Goal: Obtain resource: Obtain resource

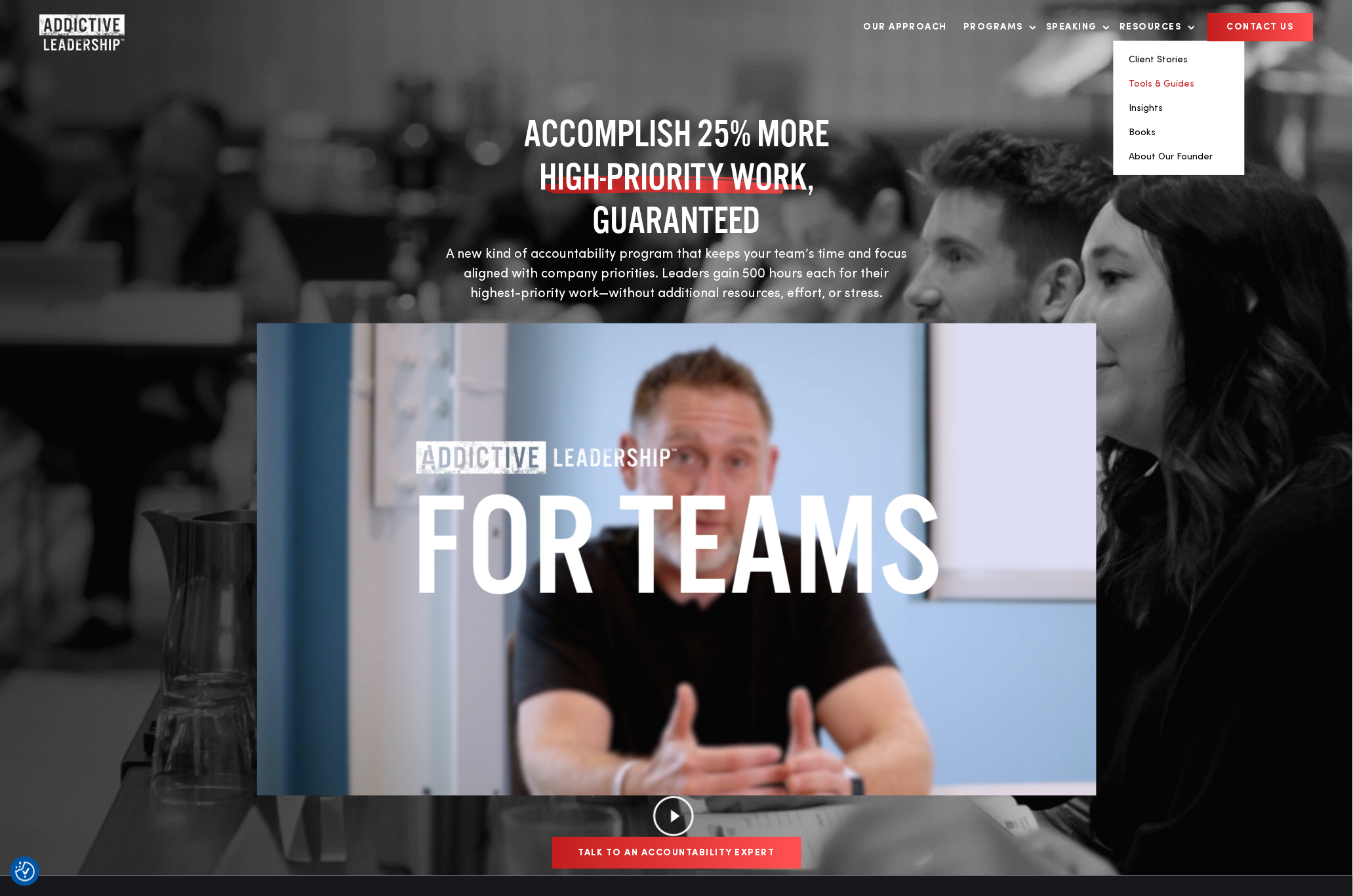
click at [1157, 83] on link "Tools & Guides" at bounding box center [1162, 83] width 66 height 9
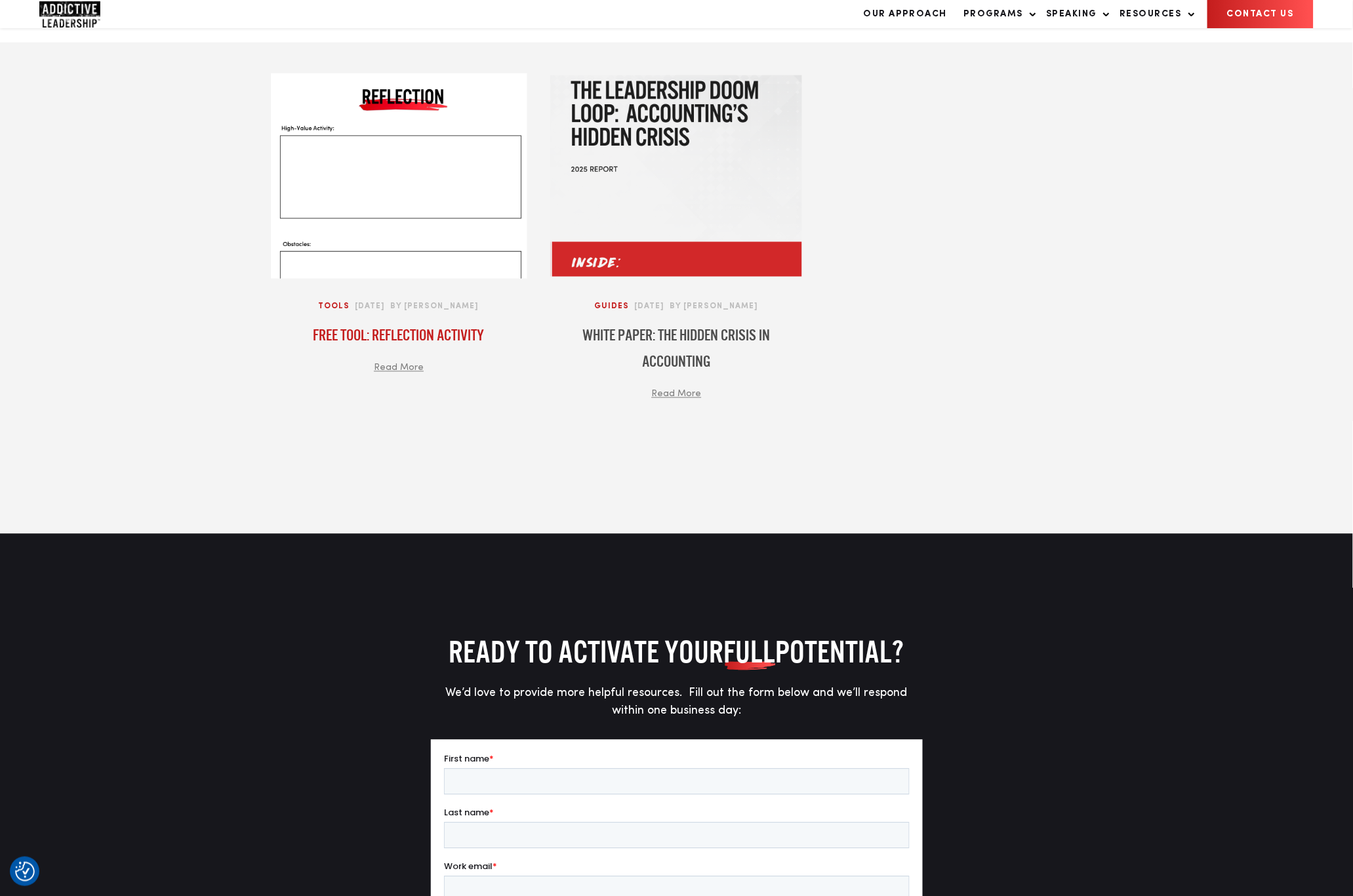
scroll to position [446, 0]
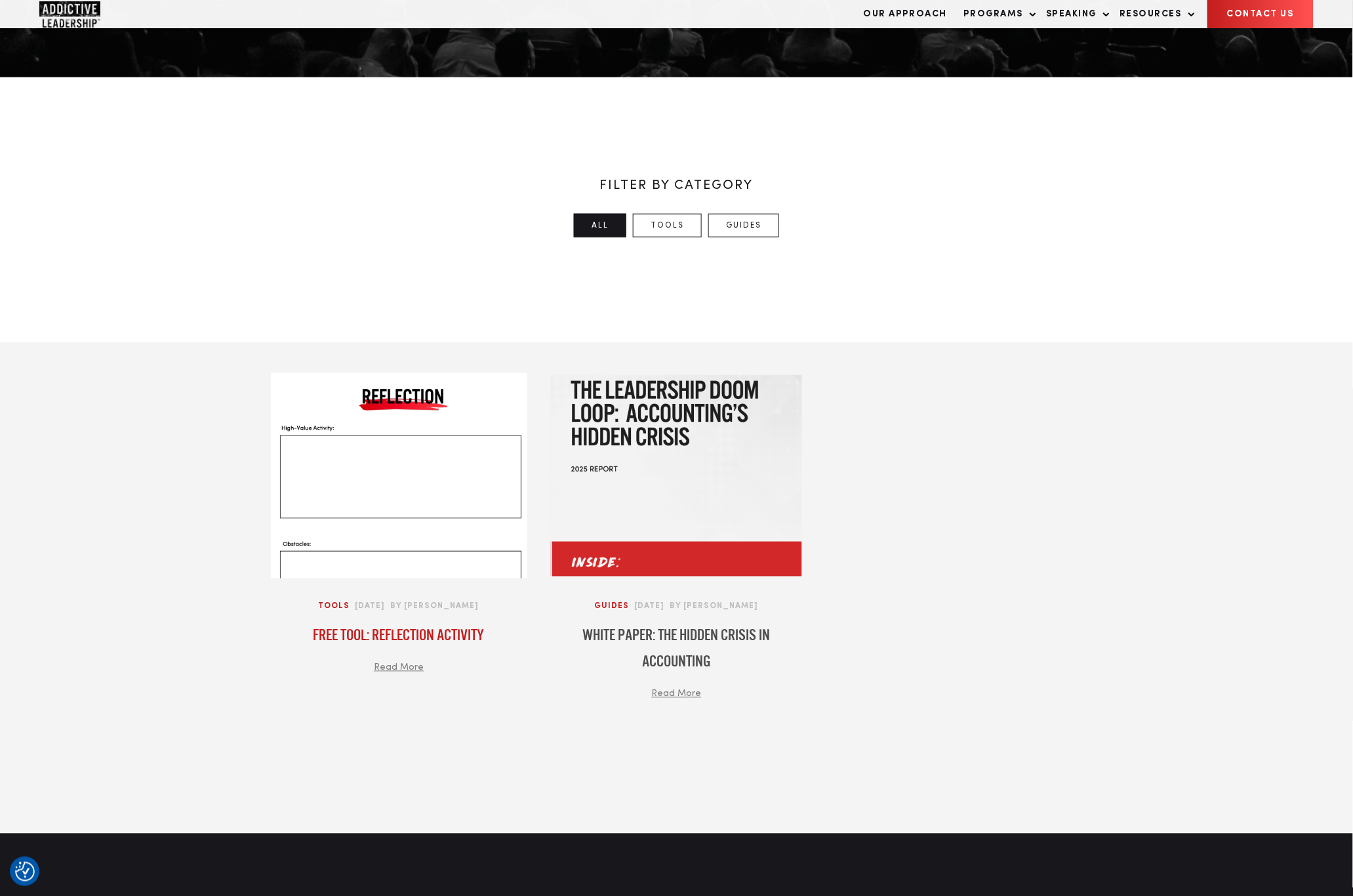
click at [385, 664] on span "Read More" at bounding box center [398, 668] width 50 height 14
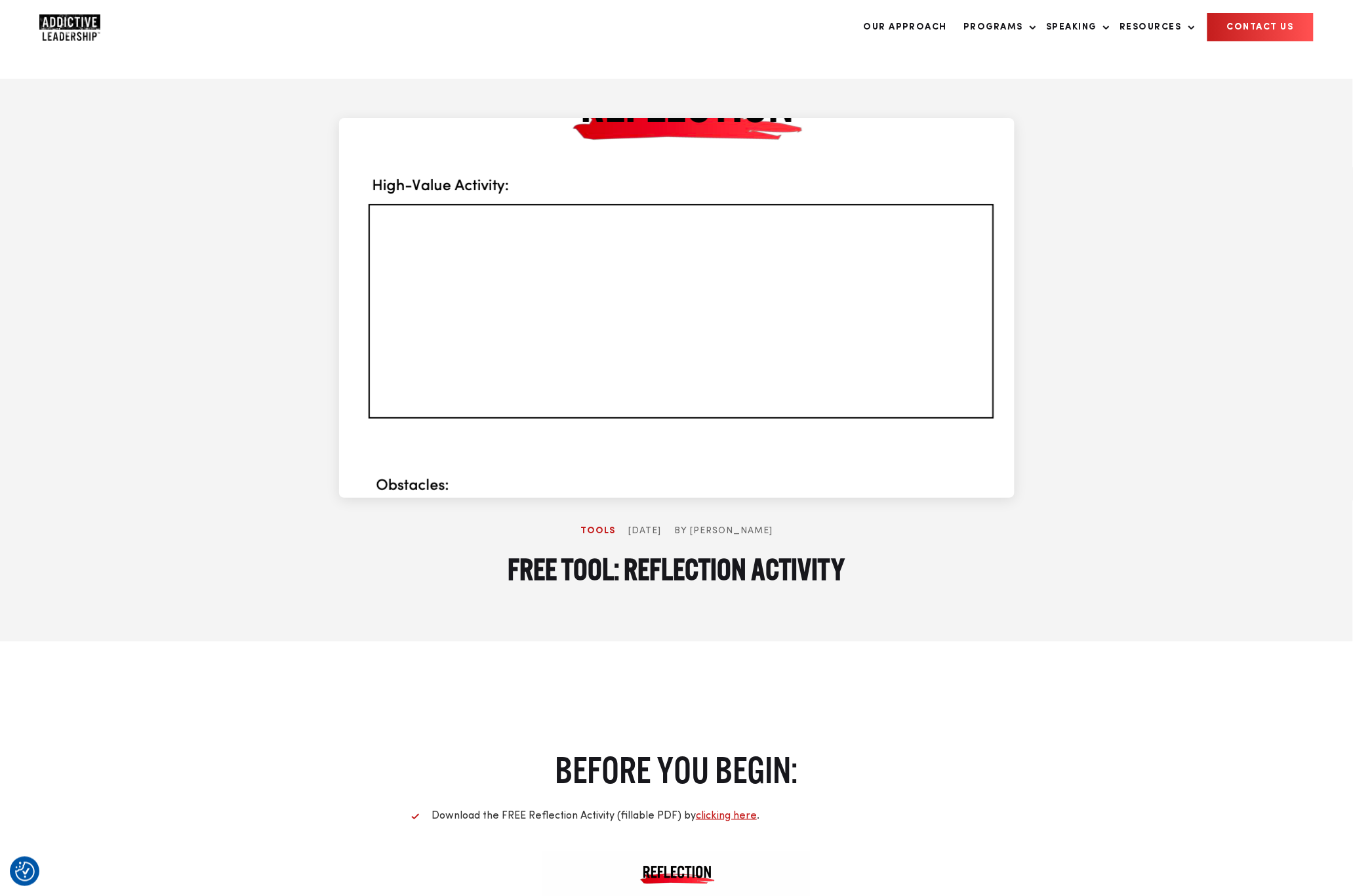
drag, startPoint x: 219, startPoint y: 282, endPoint x: 215, endPoint y: 276, distance: 7.2
click at [219, 281] on div "Tools [DATE] By [PERSON_NAME] Tool: Reflection Activity" at bounding box center [676, 360] width 1353 height 563
